Goal: Check status

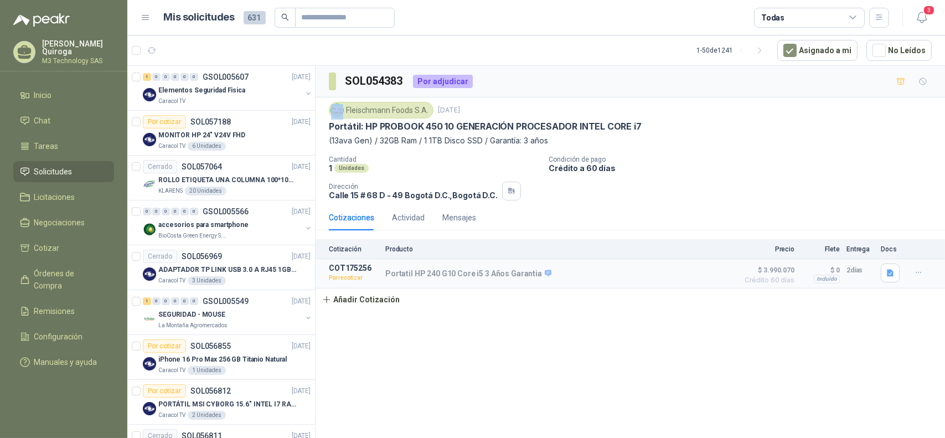
drag, startPoint x: 347, startPoint y: 110, endPoint x: 430, endPoint y: 110, distance: 82.5
click at [430, 110] on div "Fleischmann Foods S.A." at bounding box center [381, 110] width 105 height 17
click at [364, 108] on div "Fleischmann Foods S.A." at bounding box center [381, 110] width 105 height 17
drag, startPoint x: 347, startPoint y: 107, endPoint x: 427, endPoint y: 111, distance: 80.3
click at [427, 111] on div "Fleischmann Foods S.A." at bounding box center [381, 110] width 105 height 17
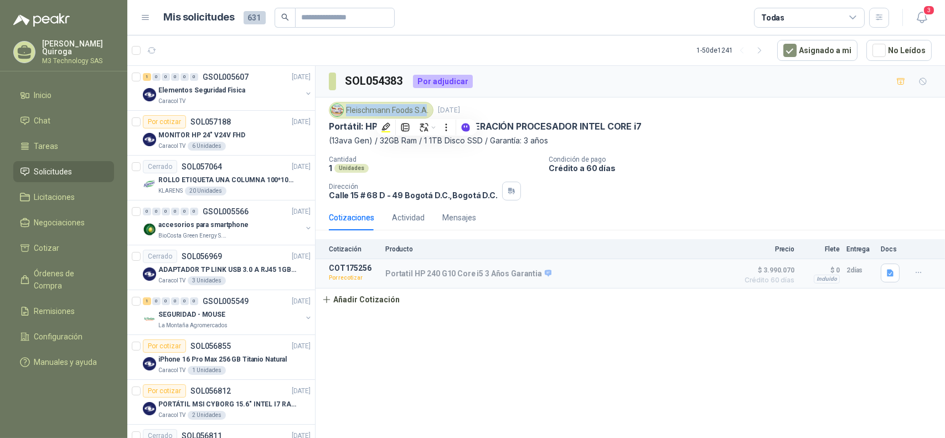
copy div "[PERSON_NAME] Foods S.A"
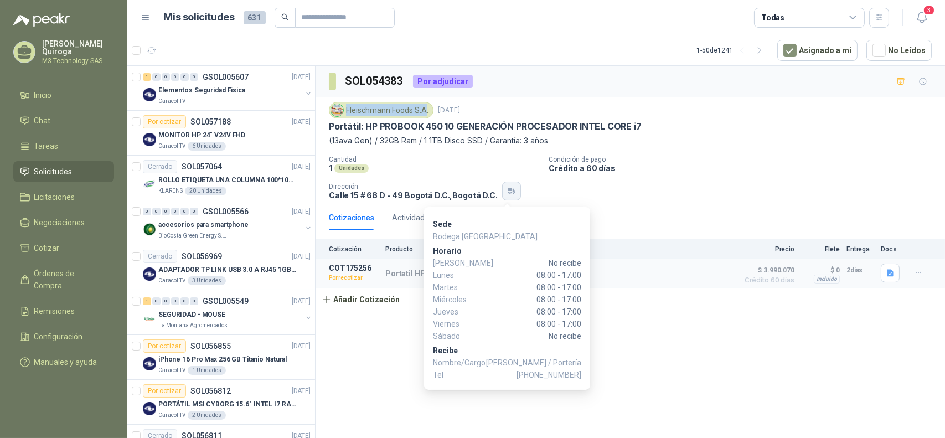
click at [508, 192] on icon "button" at bounding box center [511, 191] width 9 height 9
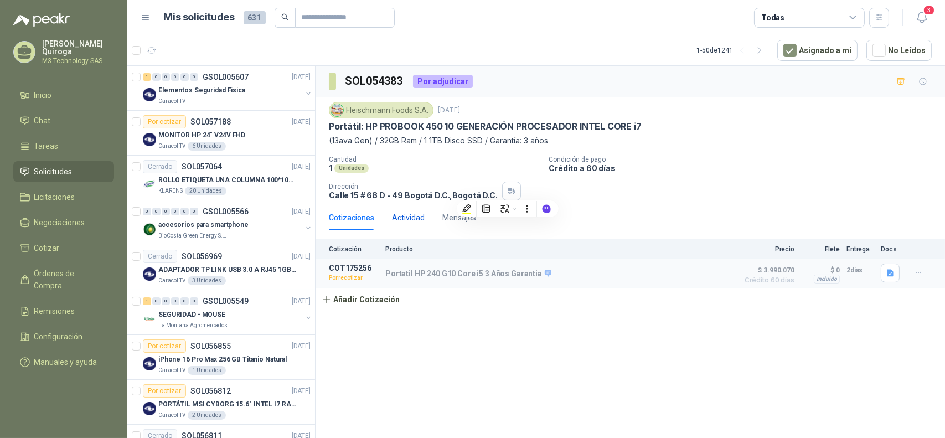
click at [404, 217] on div "Actividad" at bounding box center [408, 217] width 33 height 12
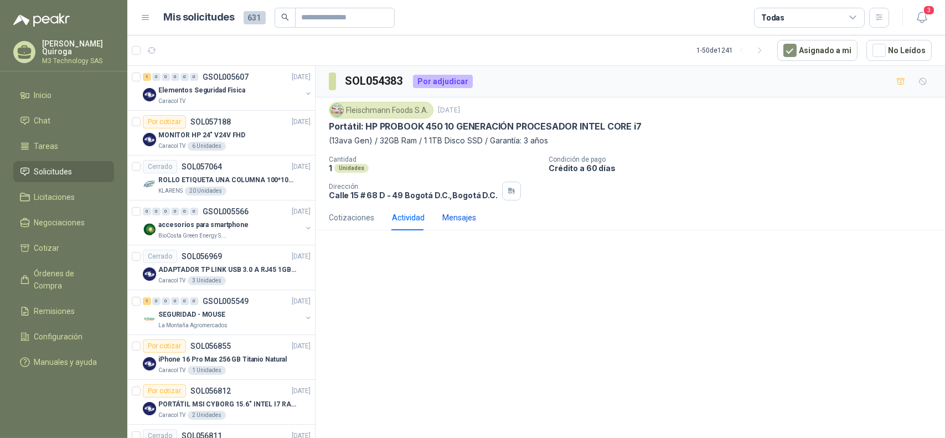
click at [463, 219] on div "Mensajes" at bounding box center [459, 217] width 34 height 12
